Goal: Task Accomplishment & Management: Use online tool/utility

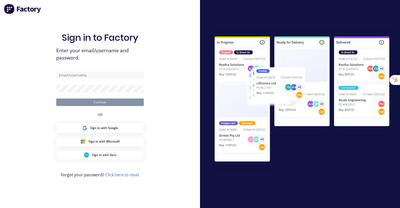
type input "stuart@factory.app"
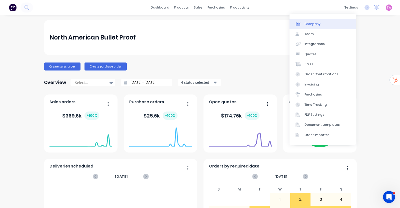
click at [319, 23] on div "Company" at bounding box center [313, 24] width 16 height 5
select select "US"
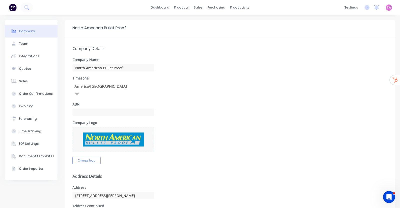
click at [359, 30] on div "North American Bullet Proof" at bounding box center [230, 28] width 330 height 16
click at [207, 23] on div "Sales Orders" at bounding box center [214, 24] width 21 height 5
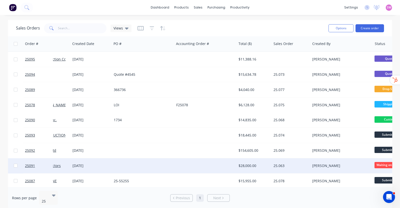
scroll to position [0, 40]
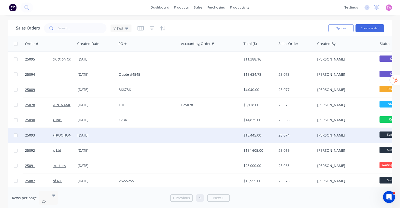
click at [193, 135] on div at bounding box center [210, 135] width 62 height 15
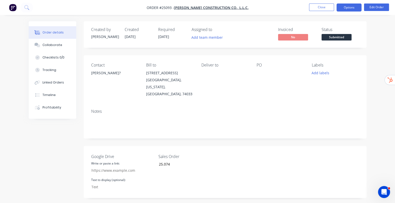
click at [359, 9] on button "Options" at bounding box center [349, 8] width 25 height 8
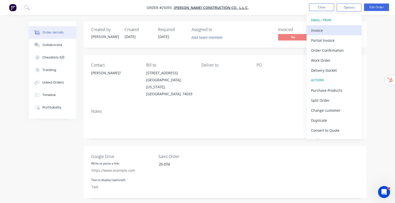
click at [326, 28] on div "Invoice" at bounding box center [334, 30] width 46 height 7
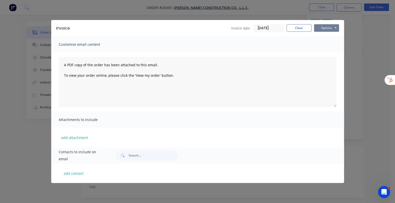
click at [339, 27] on button "Options" at bounding box center [326, 28] width 25 height 8
click at [346, 35] on button "Preview" at bounding box center [330, 37] width 32 height 8
click at [312, 30] on button "Close" at bounding box center [299, 28] width 25 height 8
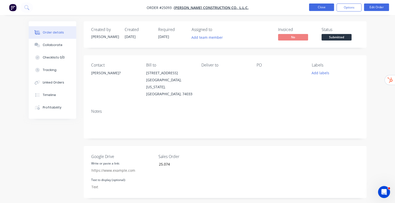
click at [328, 9] on button "Close" at bounding box center [321, 8] width 25 height 8
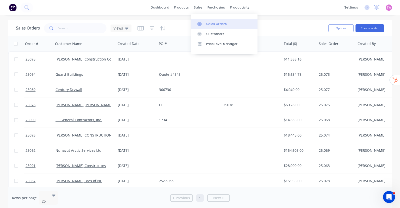
click at [214, 22] on div "Sales Orders" at bounding box center [216, 24] width 21 height 5
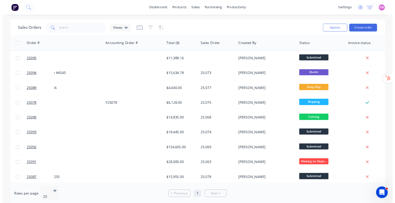
scroll to position [0, 88]
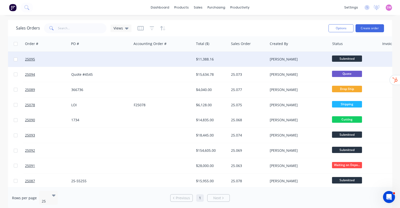
click at [299, 59] on div "Kris Tatsch" at bounding box center [298, 59] width 56 height 5
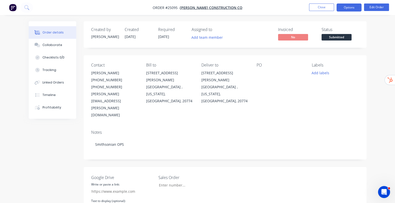
click at [358, 8] on button "Options" at bounding box center [349, 8] width 25 height 8
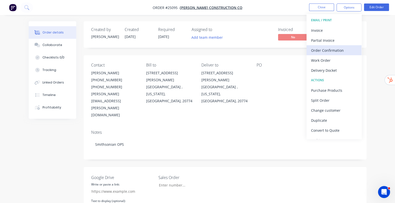
click at [338, 51] on div "Order Confirmation" at bounding box center [334, 50] width 46 height 7
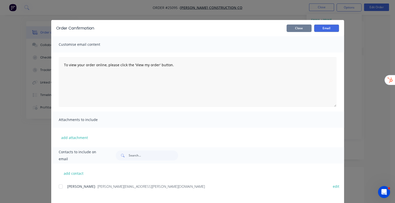
click at [312, 30] on button "Close" at bounding box center [299, 29] width 25 height 8
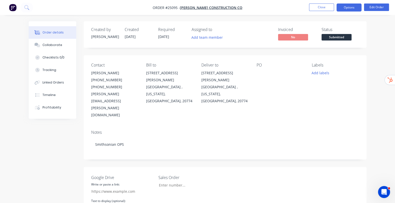
click at [347, 6] on button "Options" at bounding box center [349, 8] width 25 height 8
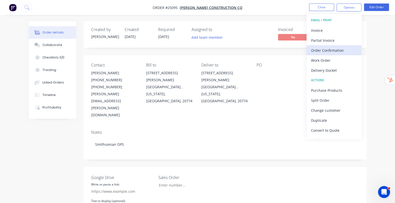
click at [338, 52] on div "Order Confirmation" at bounding box center [334, 50] width 46 height 7
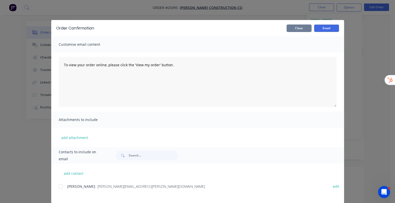
click at [312, 28] on button "Close" at bounding box center [299, 29] width 25 height 8
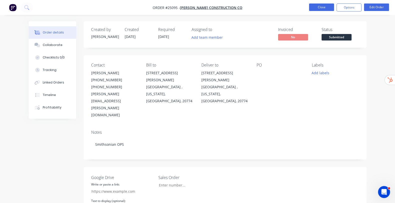
click at [321, 6] on button "Close" at bounding box center [321, 8] width 25 height 8
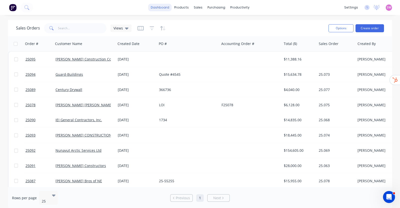
click at [158, 7] on link "dashboard" at bounding box center [160, 8] width 24 height 8
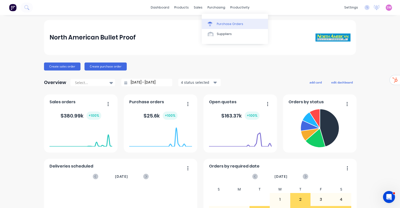
click at [219, 20] on link "Purchase Orders" at bounding box center [235, 24] width 66 height 10
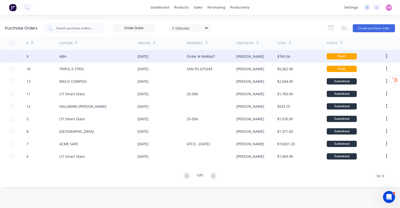
click at [120, 55] on div "ABH" at bounding box center [98, 56] width 78 height 13
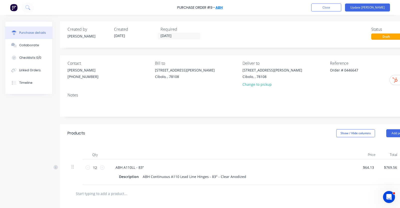
click at [218, 6] on link "ABH" at bounding box center [219, 7] width 7 height 5
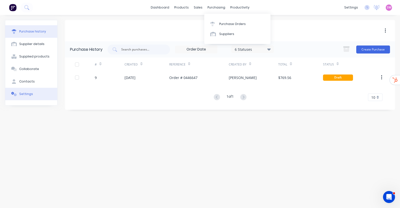
click at [30, 92] on div "Settings" at bounding box center [26, 94] width 14 height 5
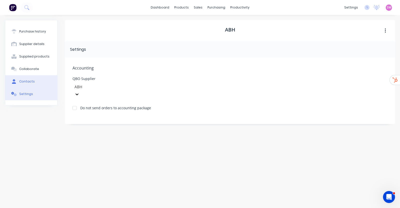
click at [31, 83] on div "Contacts" at bounding box center [27, 81] width 16 height 5
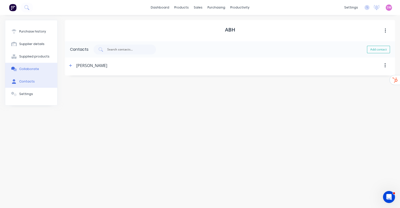
click at [35, 64] on button "Collaborate" at bounding box center [31, 69] width 52 height 13
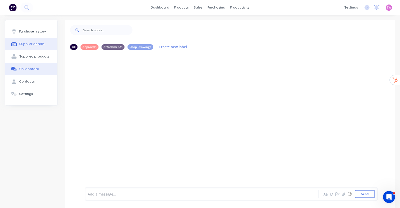
click at [37, 55] on div "Supplied products" at bounding box center [34, 56] width 30 height 5
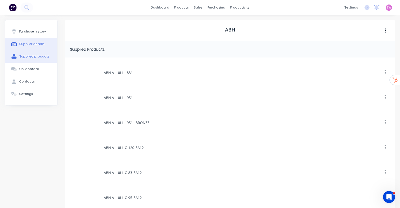
click at [37, 42] on div "Supplier details" at bounding box center [31, 44] width 25 height 5
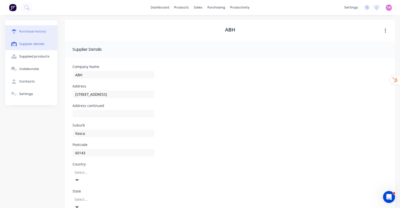
click at [39, 32] on div "Purchase history" at bounding box center [32, 31] width 27 height 5
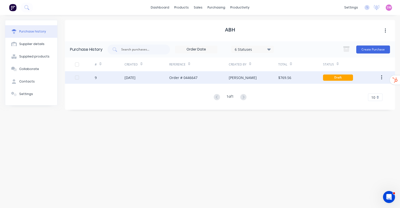
click at [253, 77] on div "Kris" at bounding box center [254, 77] width 50 height 13
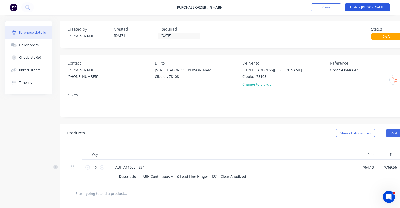
click at [382, 8] on button "Update Bill" at bounding box center [367, 8] width 45 height 8
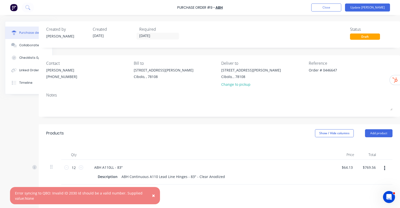
scroll to position [0, 26]
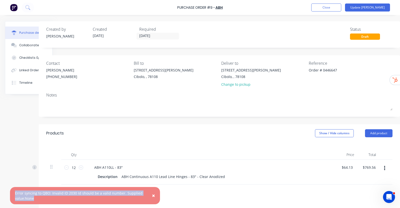
drag, startPoint x: 15, startPoint y: 192, endPoint x: 35, endPoint y: 198, distance: 21.3
click at [35, 198] on div "× Error syncing to QBO: Invalid ID 2030 Id should be a valid number. Supplied v…" at bounding box center [85, 195] width 150 height 17
copy div "Error syncing to QBO: Invalid ID 2030 Id should be a valid number. Supplied val…"
click at [336, 5] on button "Close" at bounding box center [326, 8] width 30 height 8
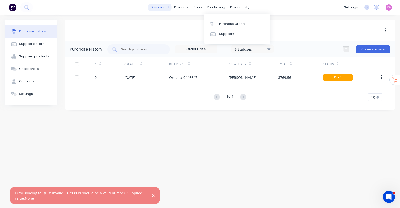
click at [167, 9] on link "dashboard" at bounding box center [160, 8] width 24 height 8
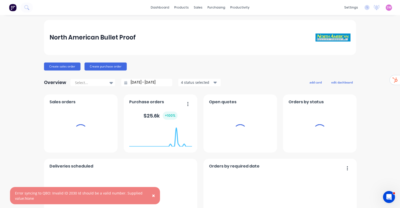
click at [387, 7] on span "SW" at bounding box center [389, 7] width 5 height 5
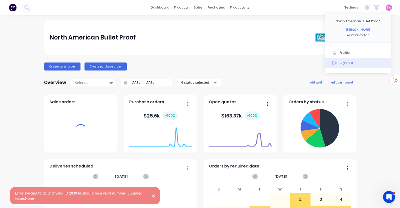
click at [154, 195] on span "×" at bounding box center [153, 195] width 3 height 7
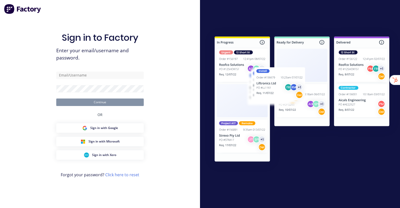
type input "stuart@factory.app"
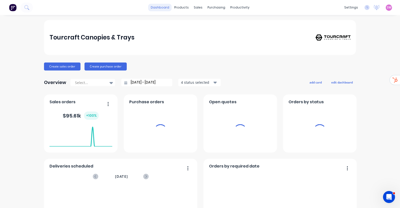
click at [160, 7] on link "dashboard" at bounding box center [160, 8] width 24 height 8
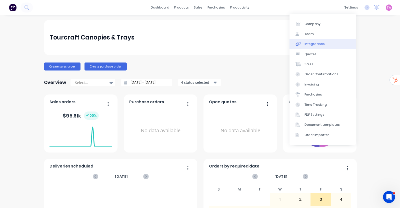
click at [319, 45] on div "Integrations" at bounding box center [315, 44] width 20 height 5
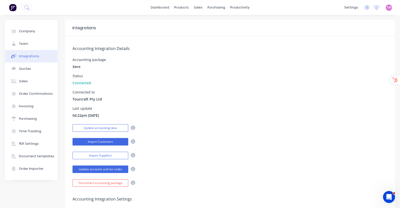
click at [106, 142] on button "Import Customers" at bounding box center [101, 142] width 56 height 8
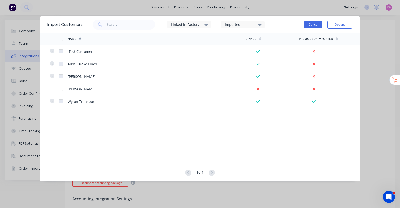
click at [310, 25] on button "Cancel" at bounding box center [314, 25] width 18 height 8
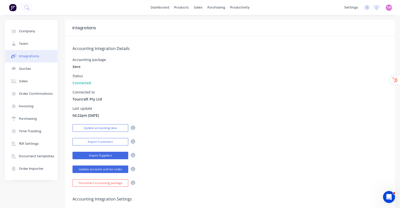
click at [105, 156] on button "Import Suppliers" at bounding box center [101, 156] width 56 height 8
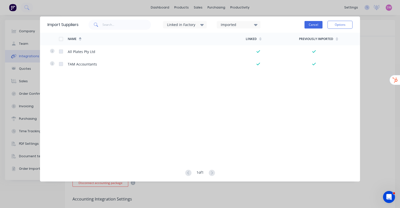
click at [318, 24] on button "Cancel" at bounding box center [314, 25] width 18 height 8
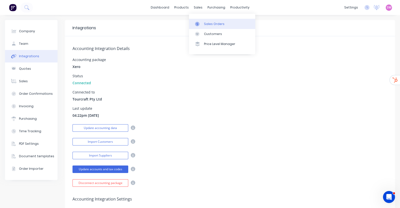
click at [205, 22] on div "Sales Orders" at bounding box center [214, 24] width 21 height 5
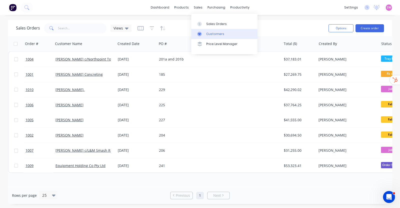
click at [222, 36] on link "Customers" at bounding box center [224, 34] width 66 height 10
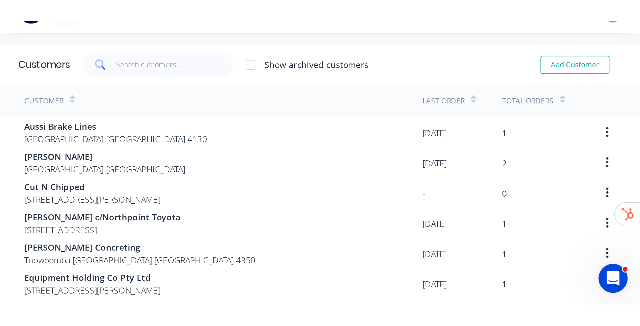
scroll to position [10, 0]
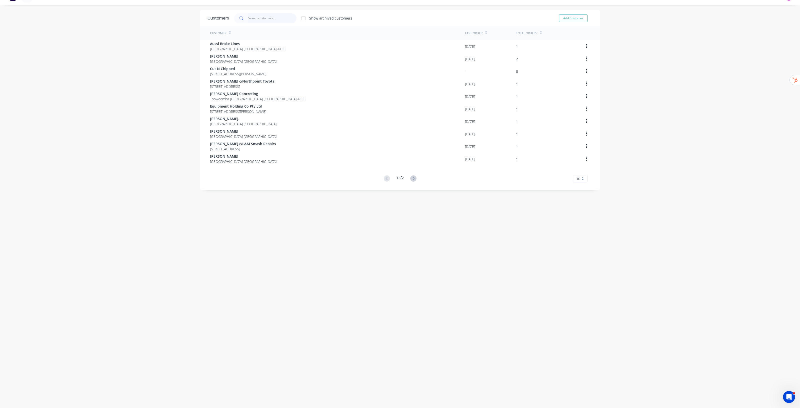
click at [262, 18] on input "text" at bounding box center [272, 18] width 49 height 10
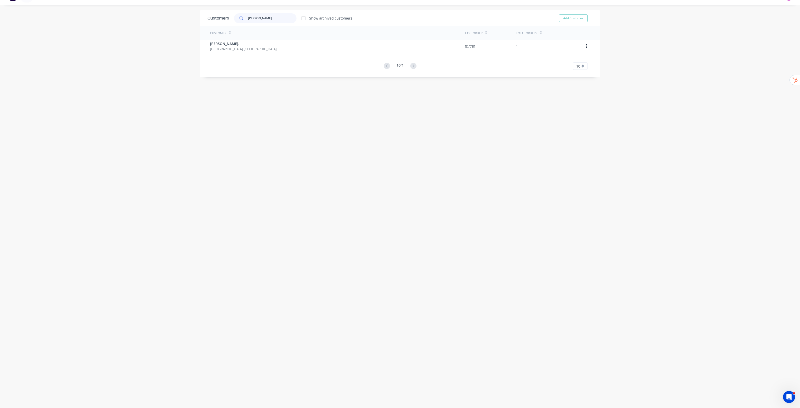
type input "john"
click at [389, 169] on div "Customers john Show archived customers Add Customer Customer Last Order Total O…" at bounding box center [400, 206] width 400 height 393
click at [219, 42] on span "John Huther." at bounding box center [243, 43] width 67 height 5
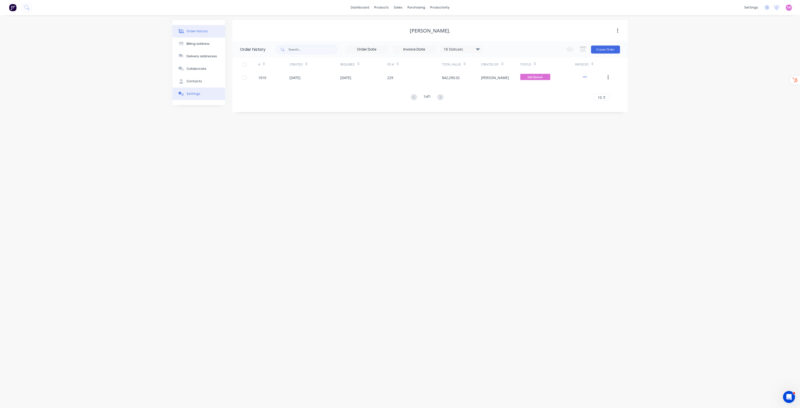
click at [189, 95] on div "Settings" at bounding box center [194, 94] width 14 height 5
click at [360, 8] on link "dashboard" at bounding box center [360, 8] width 24 height 8
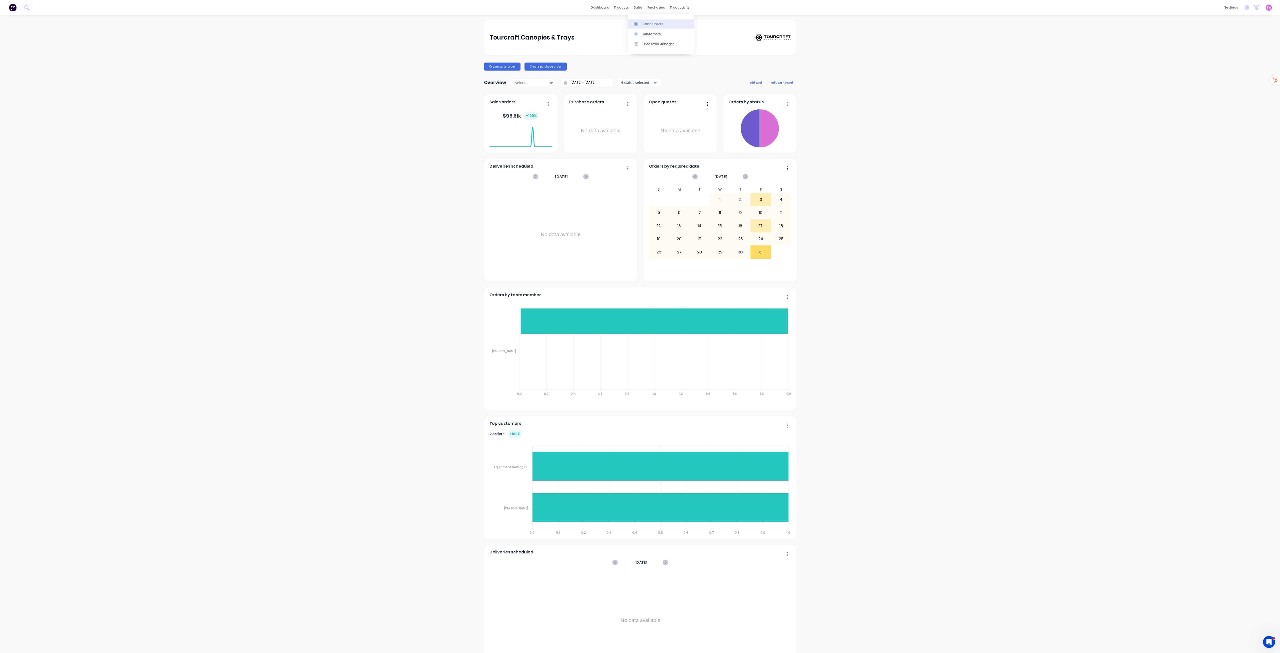
click at [400, 23] on div "Sales Orders" at bounding box center [653, 24] width 21 height 5
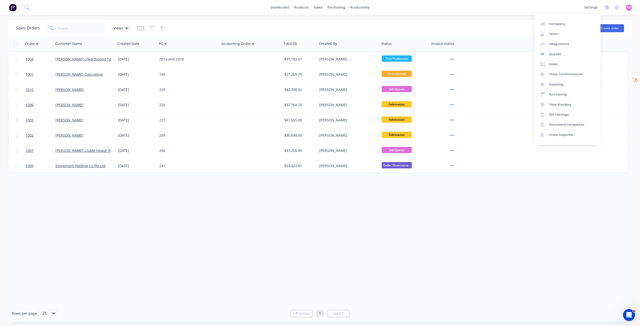
click at [349, 24] on div "Sales Orders Views" at bounding box center [290, 28] width 549 height 12
click at [151, 26] on icon "button" at bounding box center [152, 28] width 5 height 5
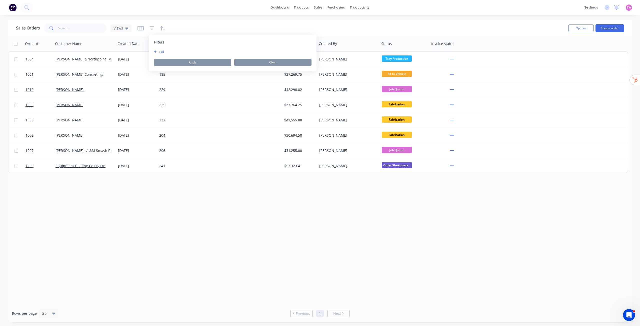
click at [160, 52] on button "add" at bounding box center [160, 52] width 13 height 4
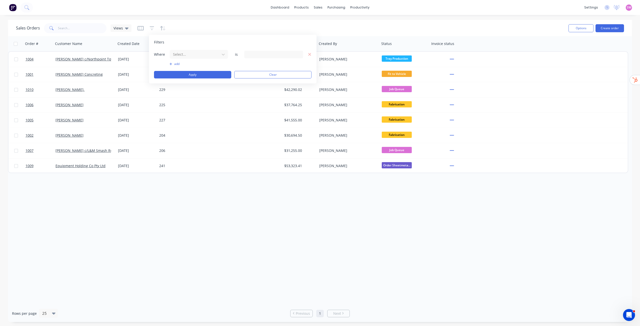
click at [191, 59] on div "Select..." at bounding box center [199, 54] width 59 height 9
click at [191, 54] on div at bounding box center [195, 54] width 45 height 6
type input "status"
click at [179, 77] on div "Status" at bounding box center [199, 75] width 58 height 9
click at [263, 55] on div "15 Status selected" at bounding box center [269, 54] width 45 height 5
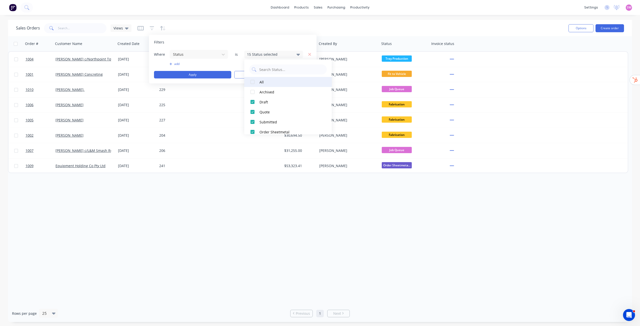
click at [263, 81] on div "All" at bounding box center [290, 82] width 60 height 5
click at [222, 79] on div "Filters Where Status is 16 Status selected add Apply Clear" at bounding box center [233, 59] width 168 height 49
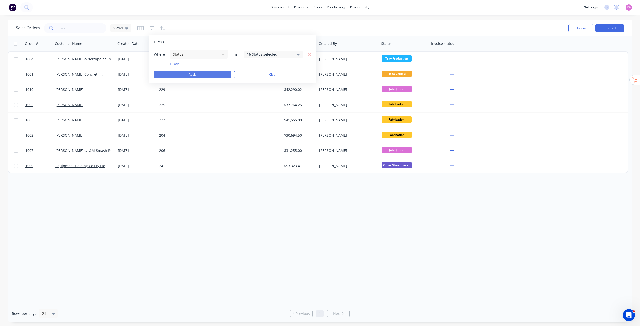
click at [218, 76] on button "Apply" at bounding box center [192, 75] width 77 height 8
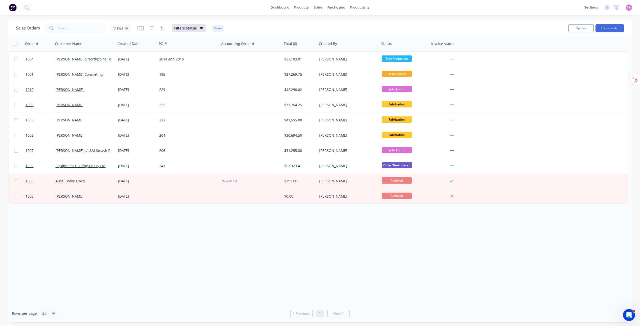
click at [312, 208] on div "Order # Customer Name Created Date PO # Accounting Order # Total ($) Created By…" at bounding box center [320, 170] width 624 height 269
click at [254, 208] on div "Order # Customer Name Created Date PO # Accounting Order # Total ($) Created By…" at bounding box center [320, 170] width 624 height 269
